Goal: Task Accomplishment & Management: Manage account settings

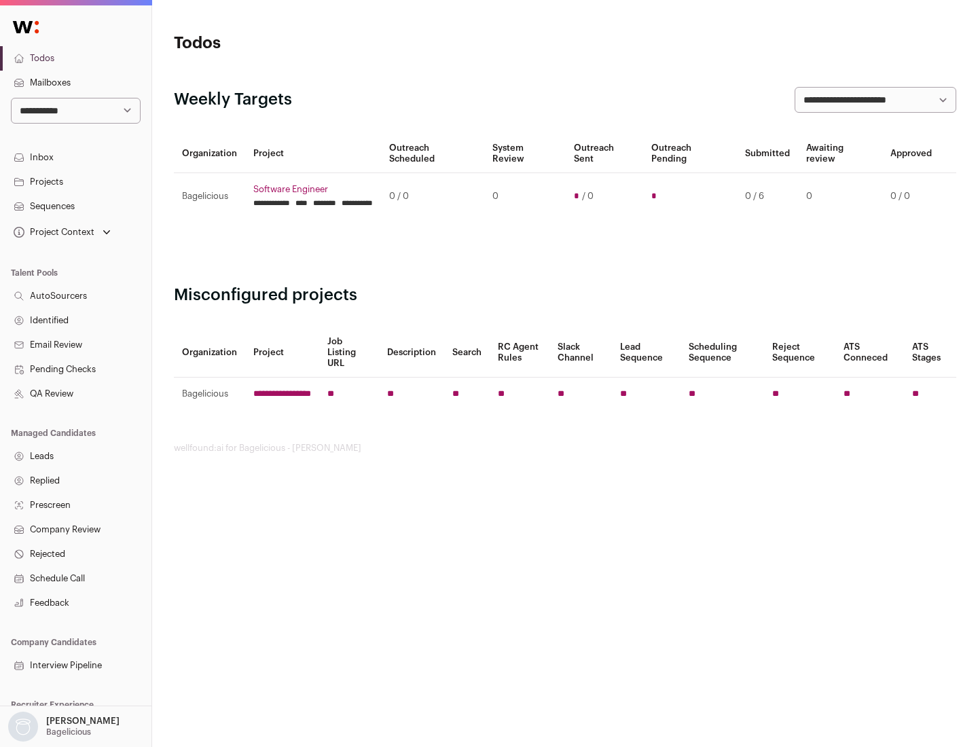
click at [75, 181] on link "Projects" at bounding box center [75, 182] width 151 height 24
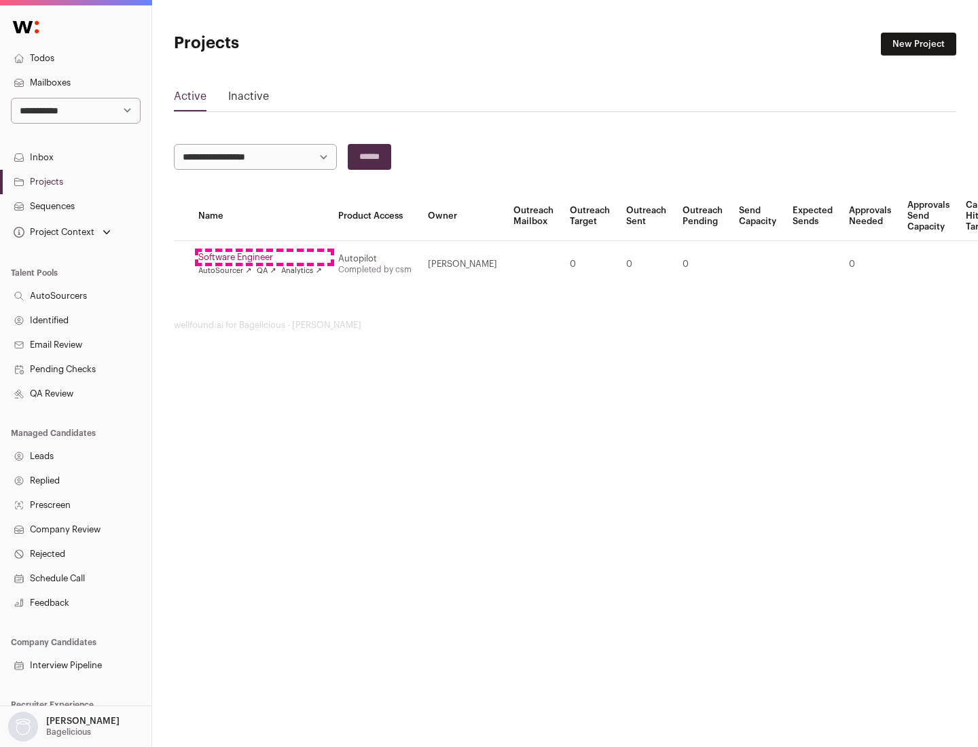
click at [264, 257] on link "Software Engineer" at bounding box center [260, 257] width 124 height 11
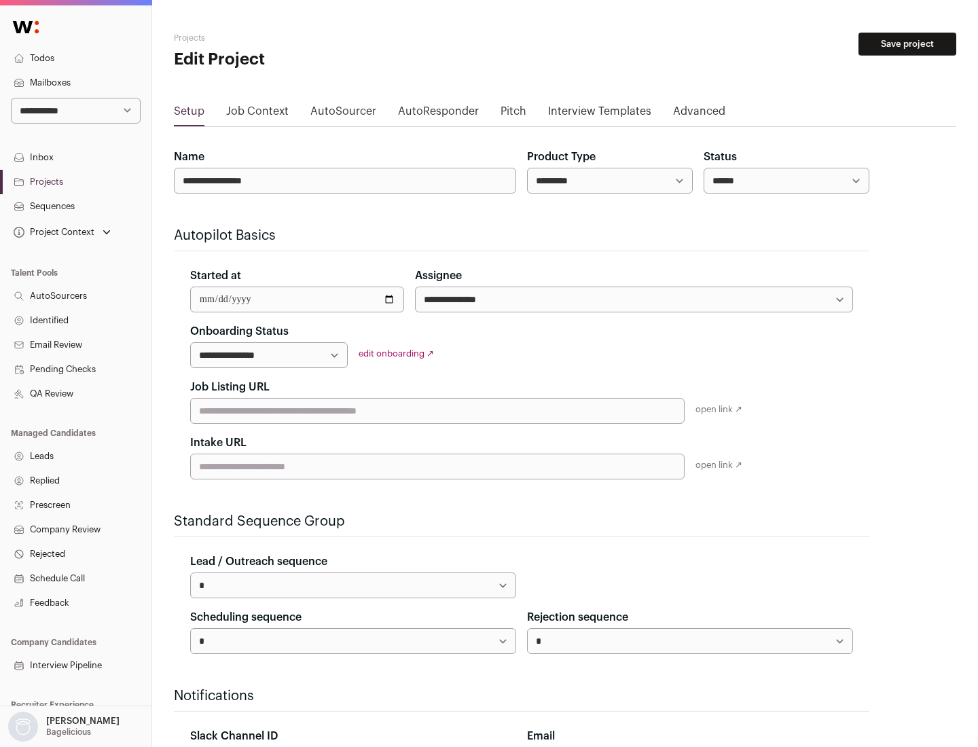
click at [907, 44] on button "Save project" at bounding box center [907, 44] width 98 height 23
